Goal: Manage account settings

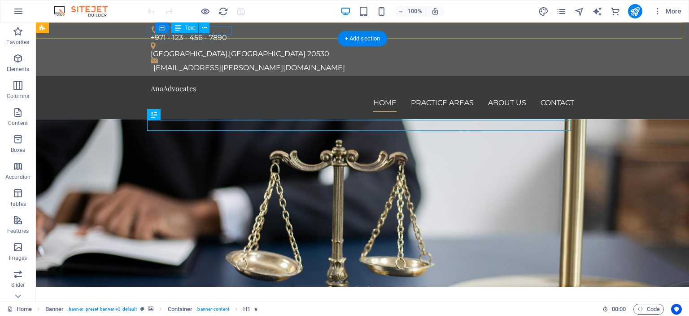
click at [223, 33] on div "+971 - 123 - 456 - 7890" at bounding box center [359, 37] width 416 height 9
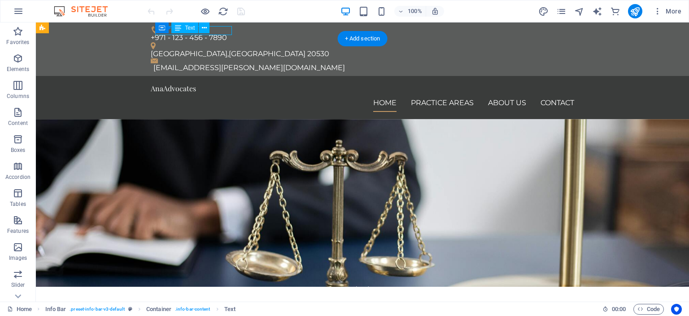
click at [223, 33] on div "+971 - 123 - 456 - 7890" at bounding box center [359, 37] width 416 height 9
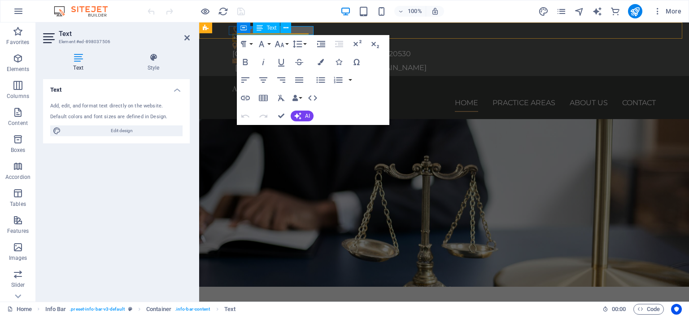
click at [292, 30] on div "Container Text" at bounding box center [267, 27] width 60 height 11
click at [298, 33] on span "+971 - 123 - 456 - 7890" at bounding box center [270, 37] width 76 height 9
click at [364, 49] on div "[GEOGRAPHIC_DATA] , [GEOGRAPHIC_DATA] 20530" at bounding box center [440, 53] width 416 height 9
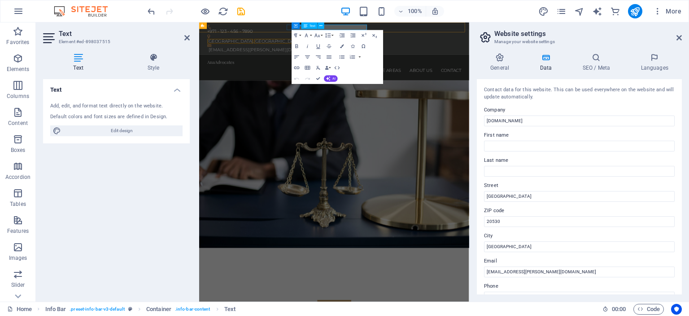
click at [364, 33] on div "+971 - 123 - 456 - 7890 [GEOGRAPHIC_DATA] 20530 [EMAIL_ADDRESS][PERSON_NAME][DO…" at bounding box center [424, 48] width 450 height 53
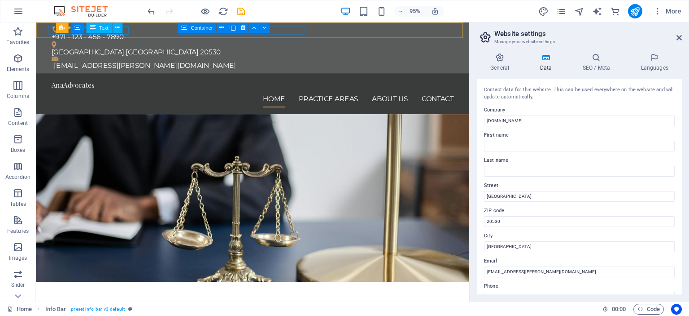
click at [92, 29] on icon at bounding box center [93, 27] width 6 height 10
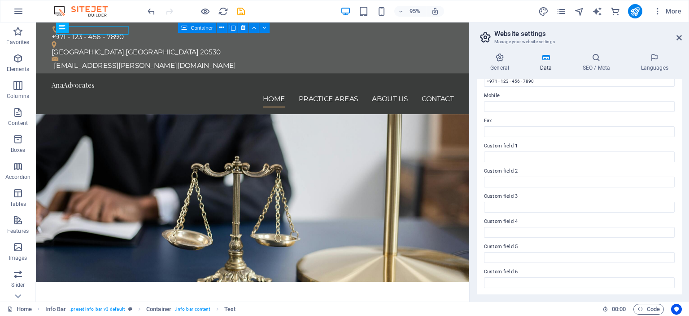
scroll to position [171, 0]
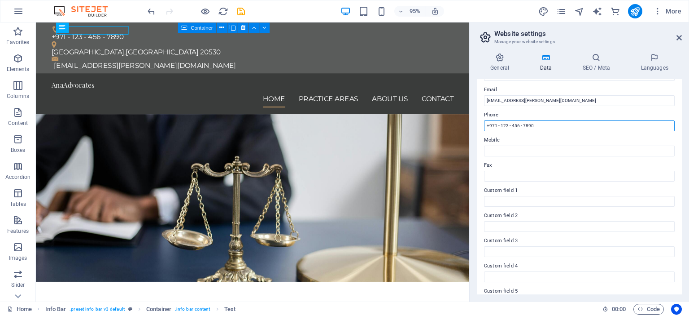
drag, startPoint x: 540, startPoint y: 125, endPoint x: 504, endPoint y: 122, distance: 36.5
click at [504, 122] on input "+971 - 123 - 456 - 7890" at bounding box center [579, 125] width 191 height 11
click at [505, 123] on input "+971 - 123 - 456 - 7890" at bounding box center [579, 125] width 191 height 11
click at [514, 123] on input "+971 - 526 - 456 - 7890" at bounding box center [579, 125] width 191 height 11
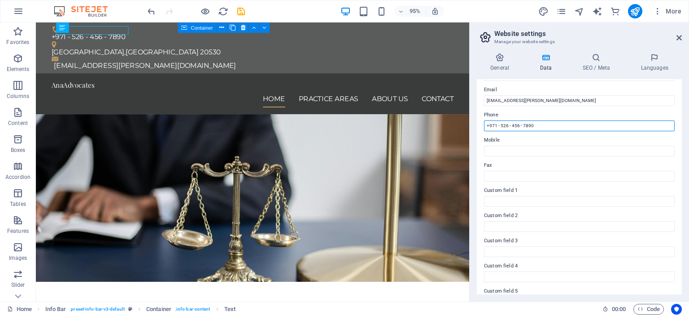
click at [514, 123] on input "+971 - 526 - 456 - 7890" at bounding box center [579, 125] width 191 height 11
click at [526, 125] on input "+971 - 526 - 946 - 7890" at bounding box center [579, 125] width 191 height 11
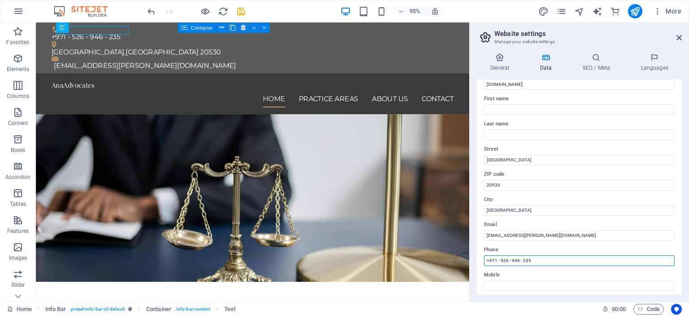
scroll to position [0, 0]
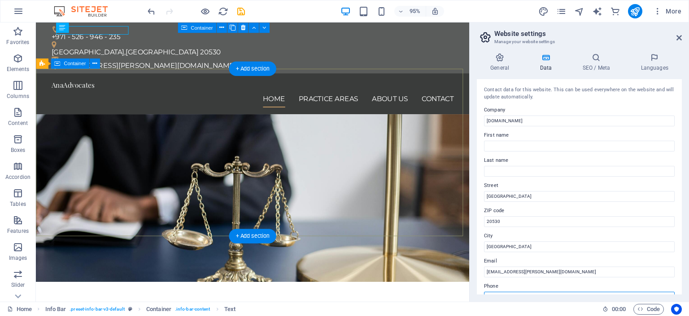
type input "+971 - 526 - 946 - 235"
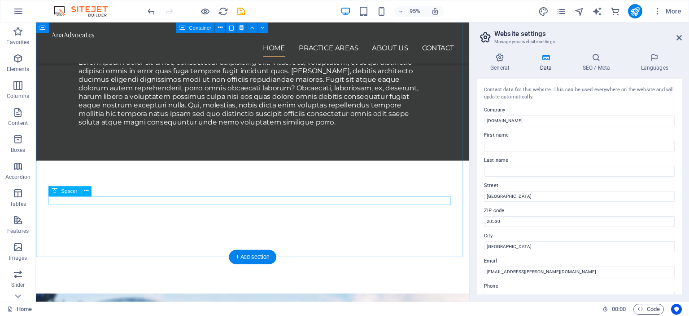
scroll to position [815, 0]
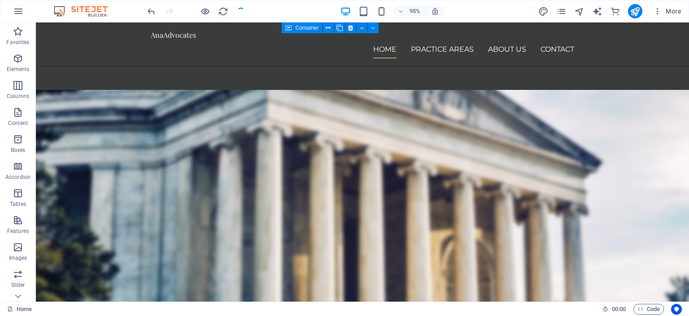
scroll to position [741, 0]
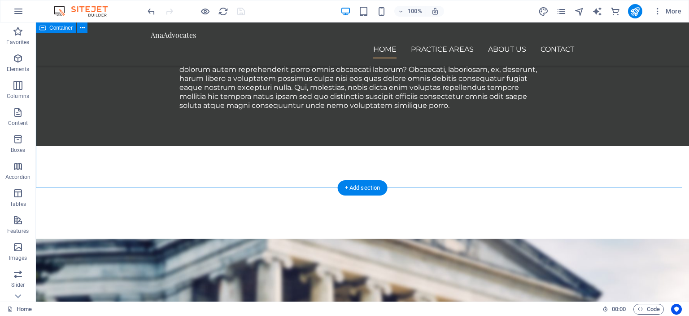
scroll to position [755, 0]
